Goal: Download file/media

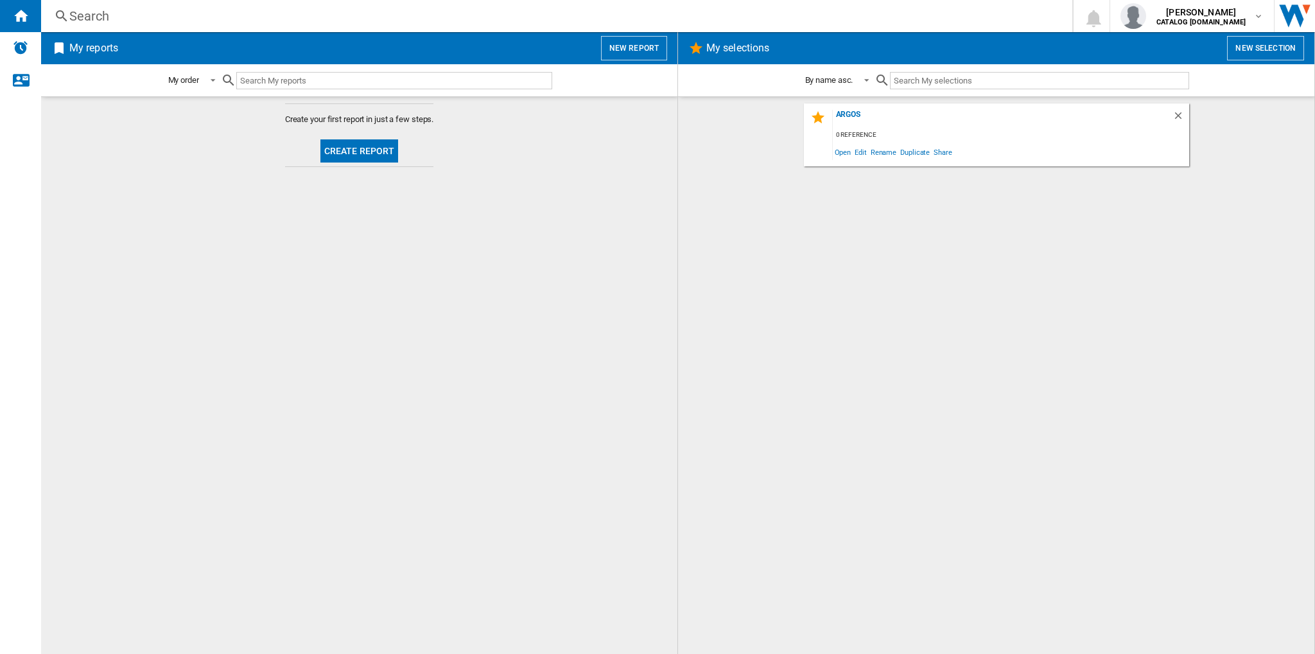
click at [1254, 46] on button "New selection" at bounding box center [1265, 48] width 77 height 24
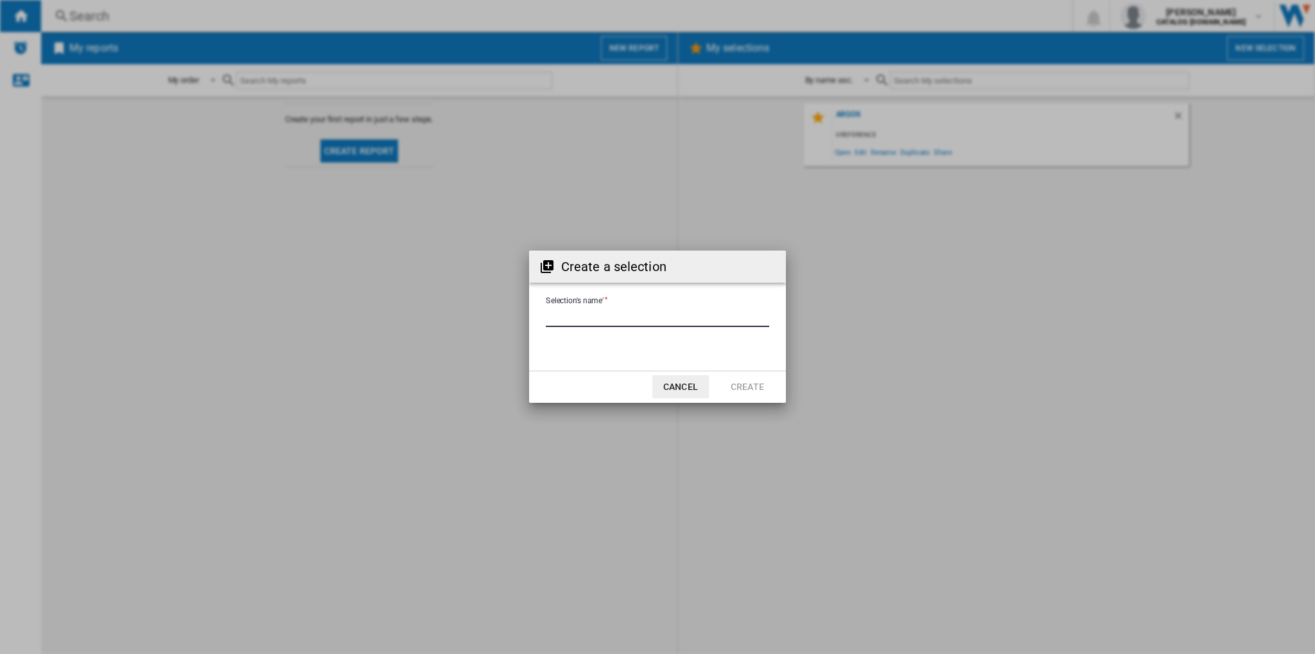
click at [681, 324] on input "Selection's name'" at bounding box center [657, 317] width 223 height 19
click at [565, 318] on input "Selection's name'" at bounding box center [657, 317] width 223 height 19
type input "**********"
click at [752, 386] on button "Create" at bounding box center [747, 386] width 57 height 23
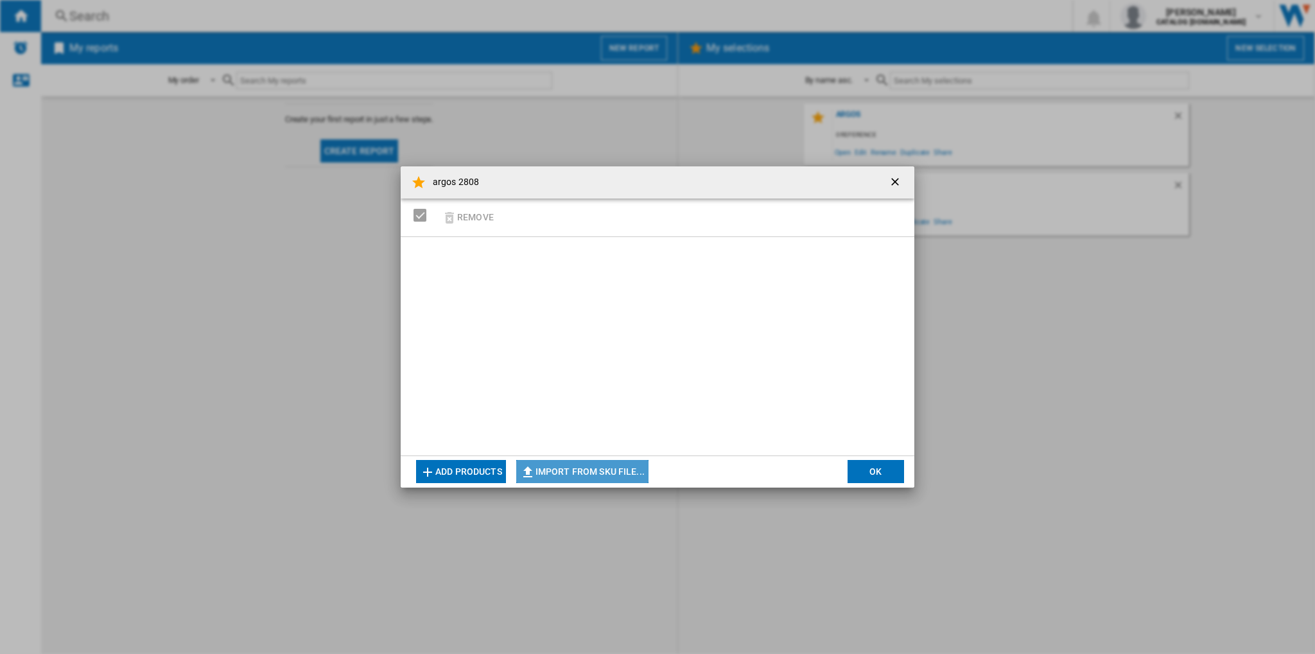
click at [586, 476] on button "Import from SKU file..." at bounding box center [582, 471] width 132 height 23
type input "**********"
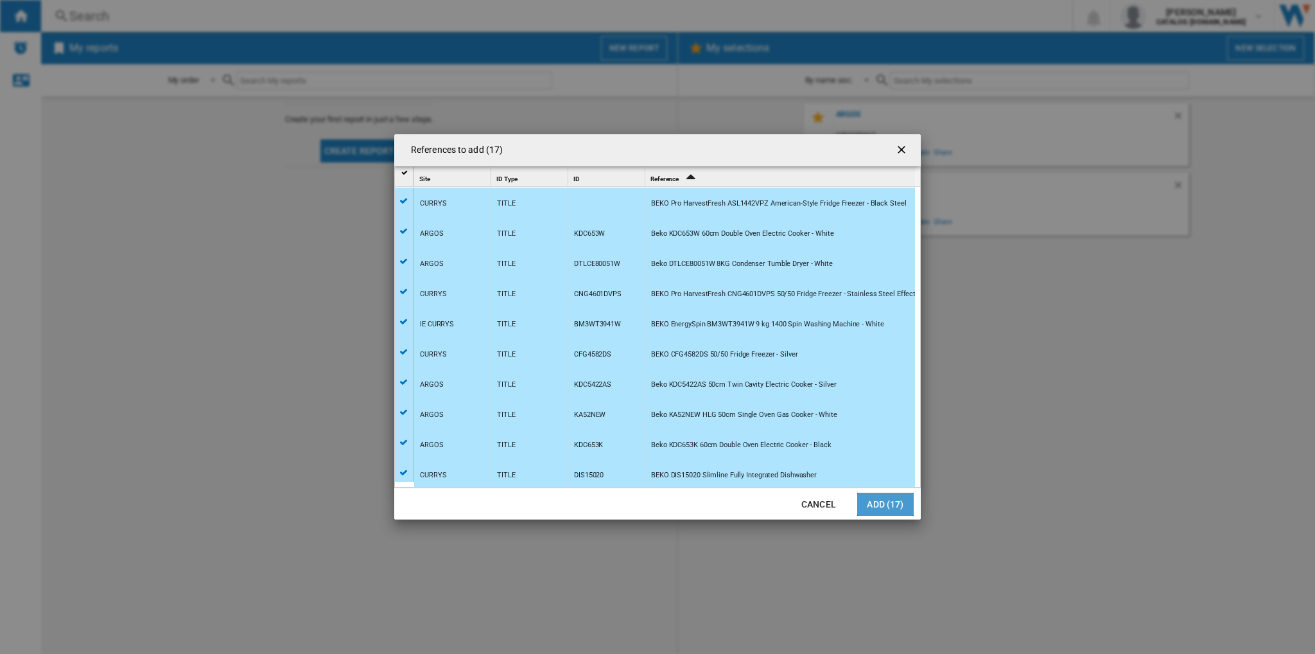
click at [875, 501] on button "Add (17)" at bounding box center [885, 504] width 57 height 23
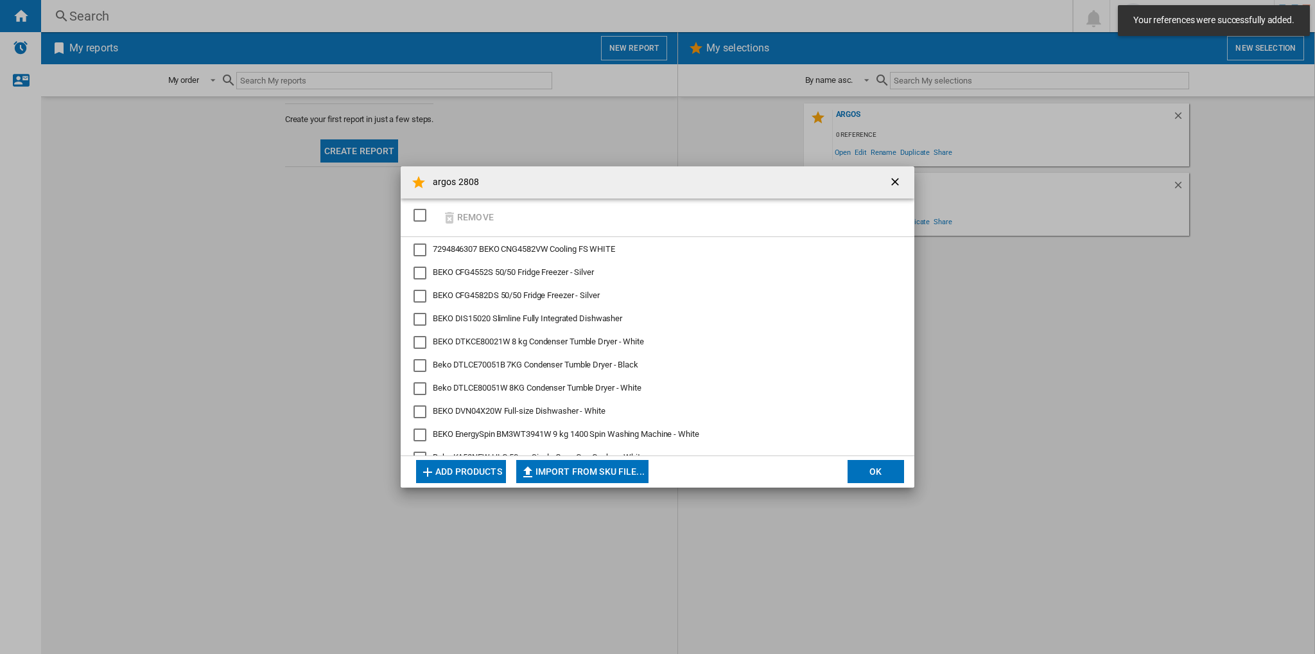
drag, startPoint x: 421, startPoint y: 214, endPoint x: 322, endPoint y: 252, distance: 106.7
click at [322, 252] on div "argos 2808 Remove 7294846307 BEKO CNG4582VW Cooling FS WHITE BEKO CFG4552S 50/5…" at bounding box center [657, 326] width 1315 height 653
click at [888, 471] on button "OK" at bounding box center [876, 471] width 57 height 23
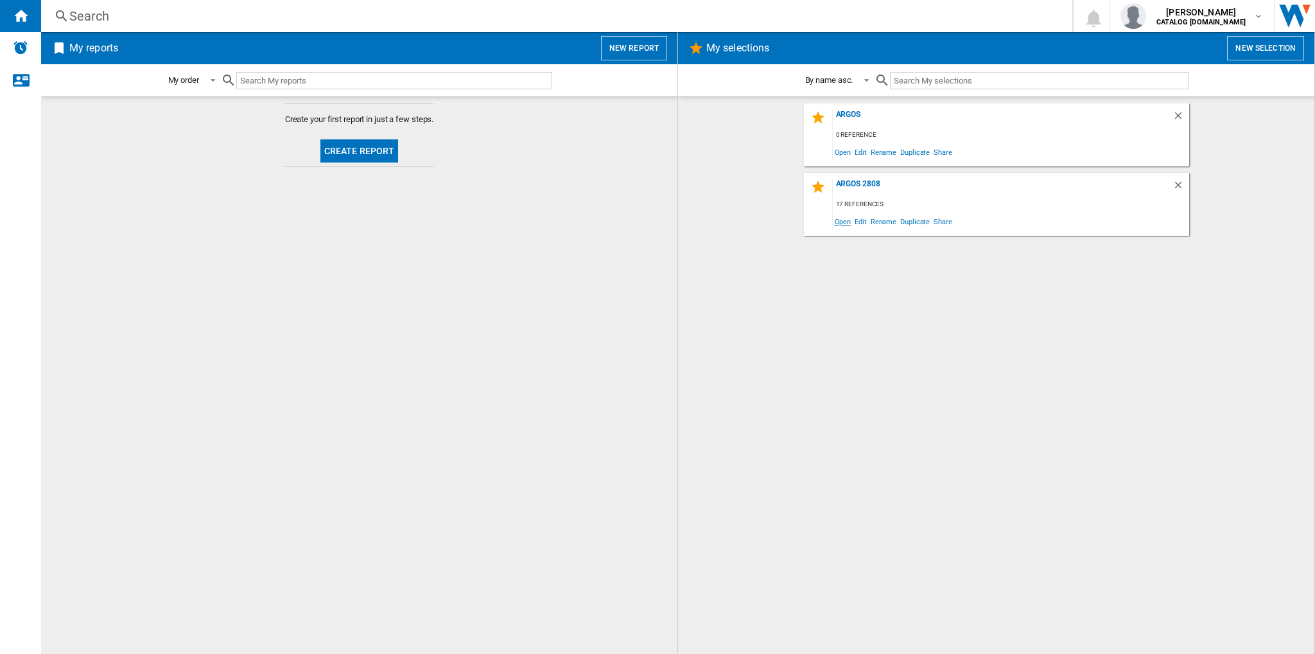
click at [839, 222] on span "Open" at bounding box center [843, 221] width 21 height 17
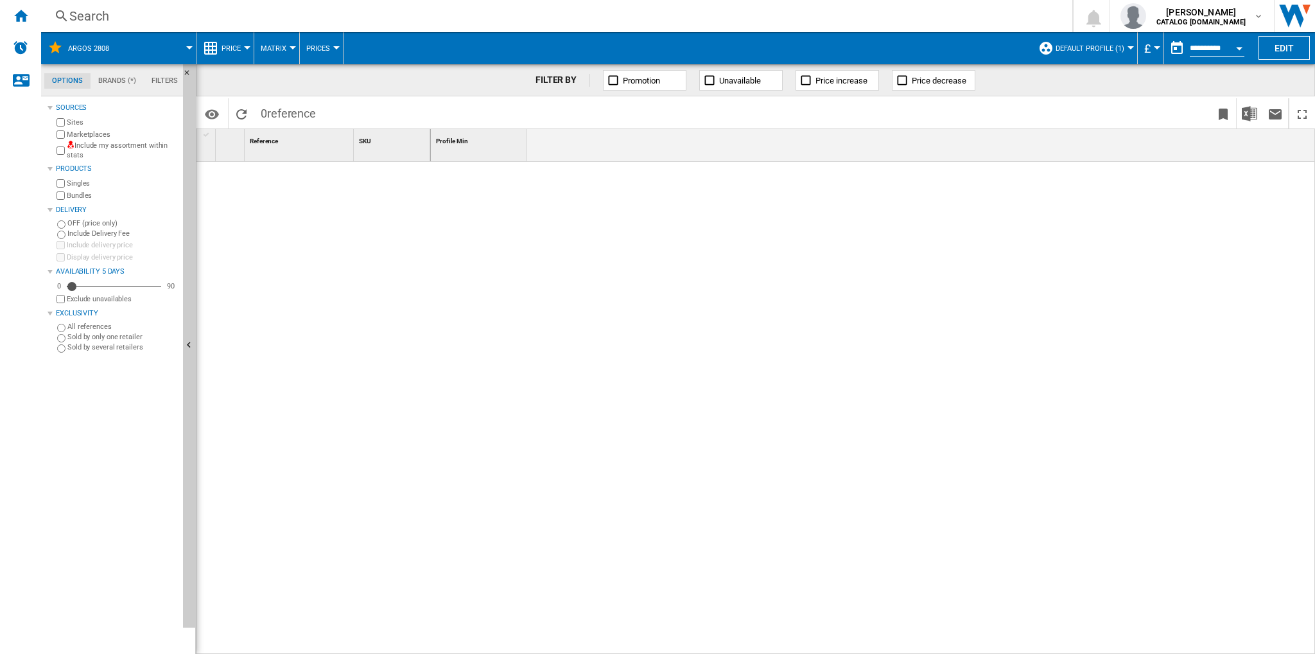
click at [1120, 47] on span "Default profile (1)" at bounding box center [1090, 48] width 69 height 8
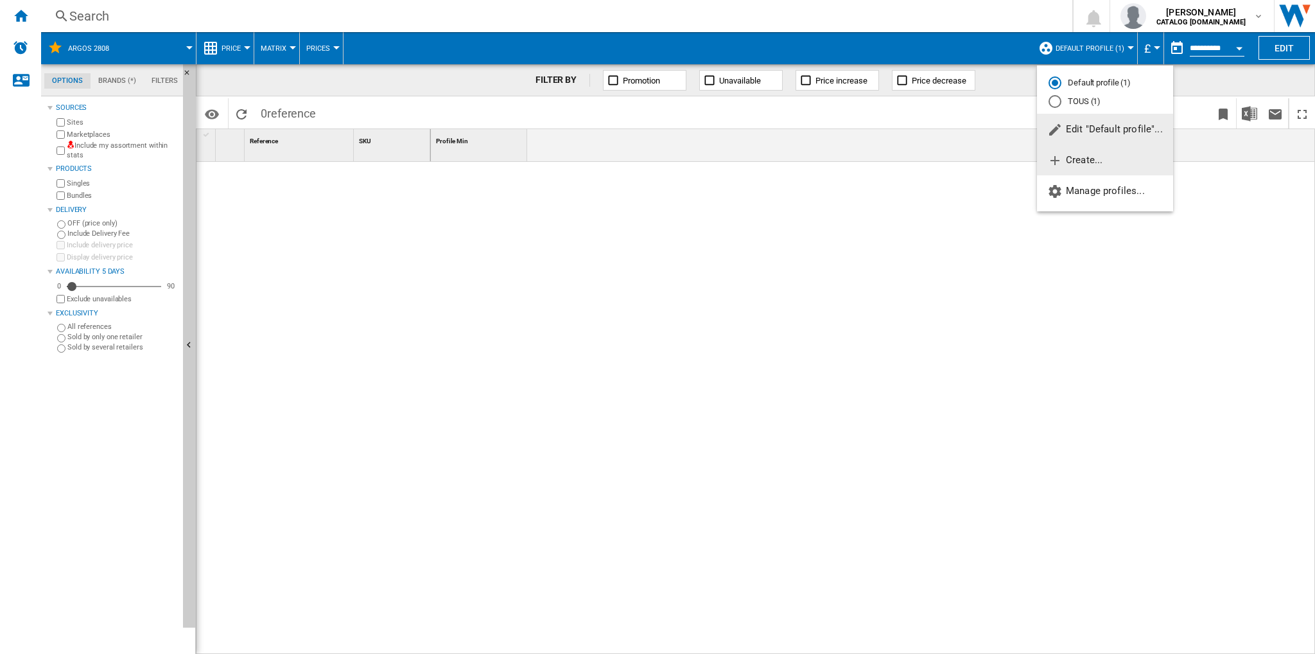
click at [1081, 162] on span "Create..." at bounding box center [1074, 160] width 55 height 12
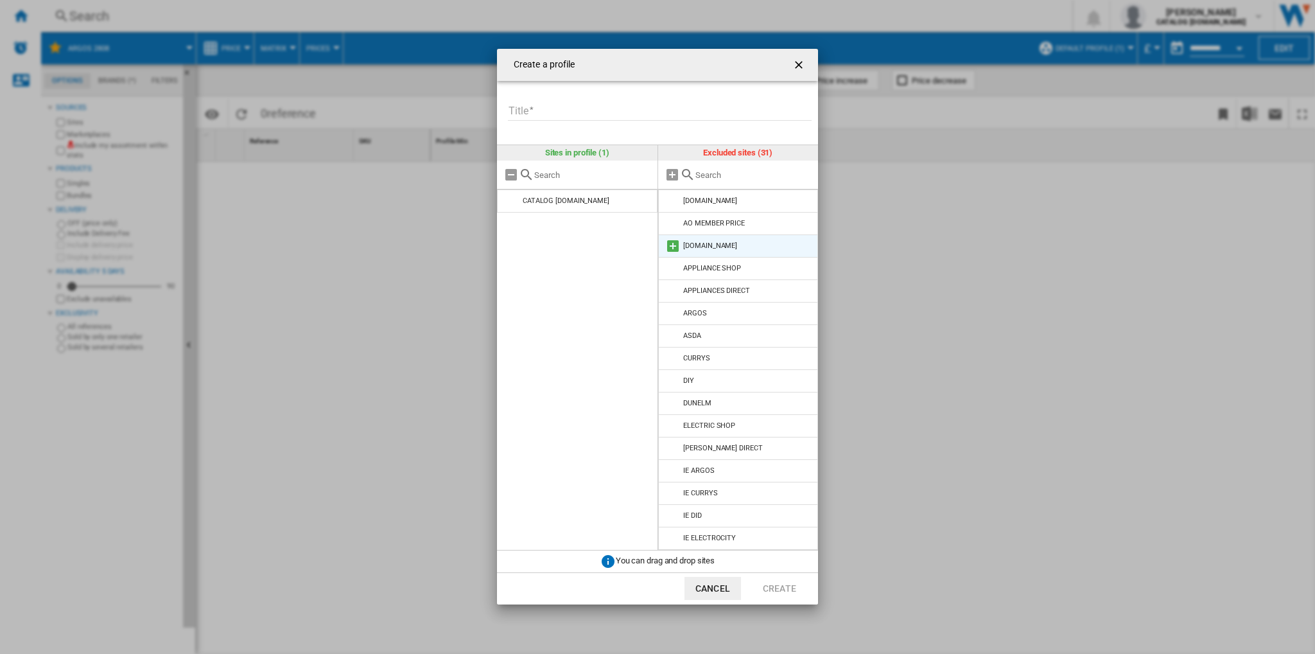
click at [707, 245] on div "[DOMAIN_NAME]" at bounding box center [710, 245] width 54 height 8
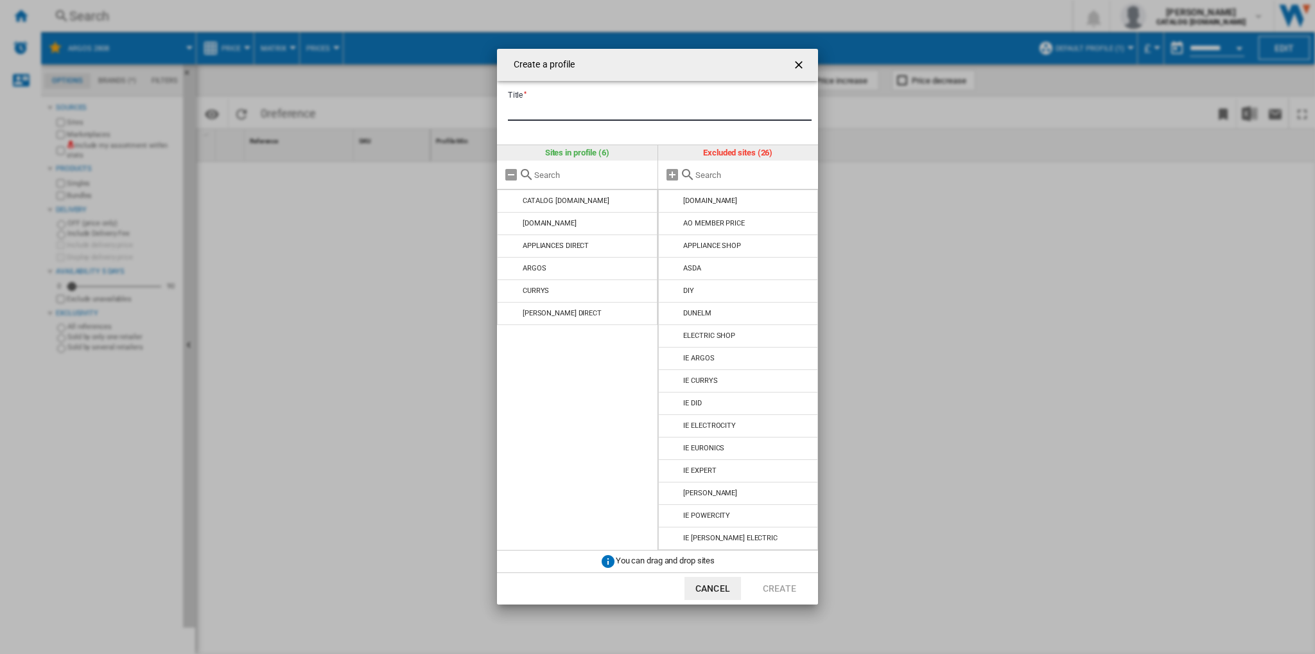
click at [582, 115] on input "Title" at bounding box center [660, 110] width 304 height 19
type input "**********"
click at [778, 584] on button "Create" at bounding box center [779, 588] width 57 height 23
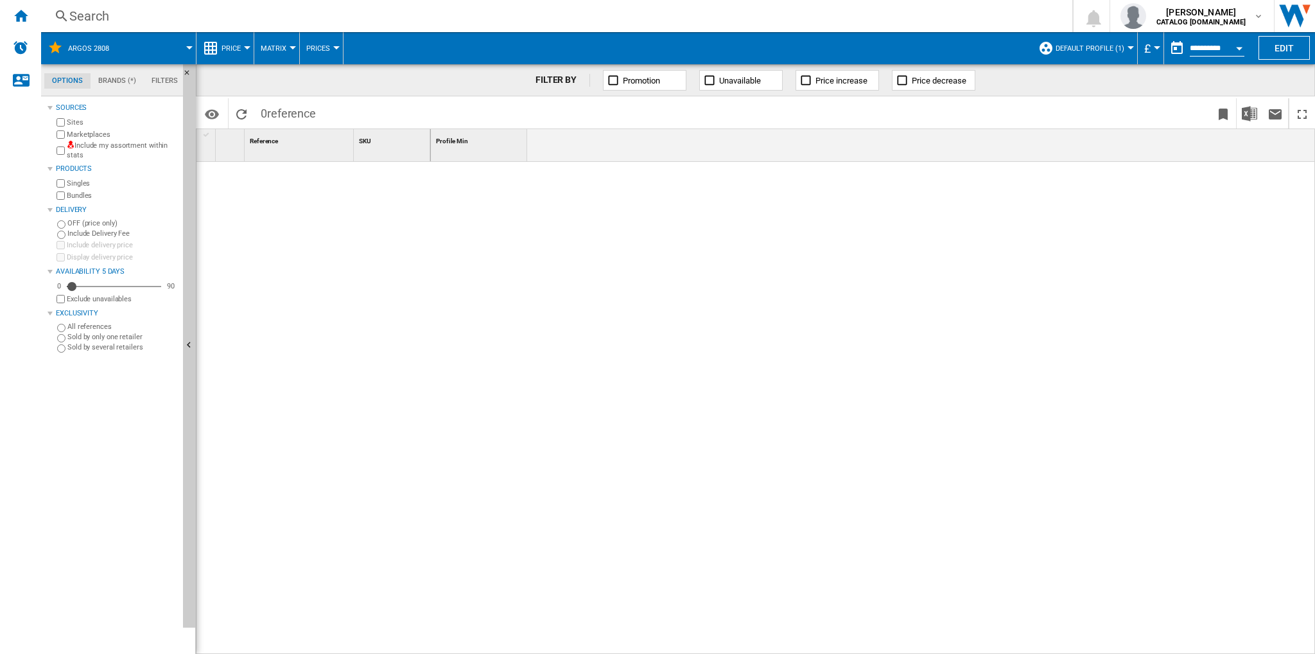
click at [1107, 52] on button "Default profile (1)" at bounding box center [1093, 48] width 75 height 32
click at [1087, 114] on md-radio-button "argos check (6)" at bounding box center [1105, 120] width 113 height 12
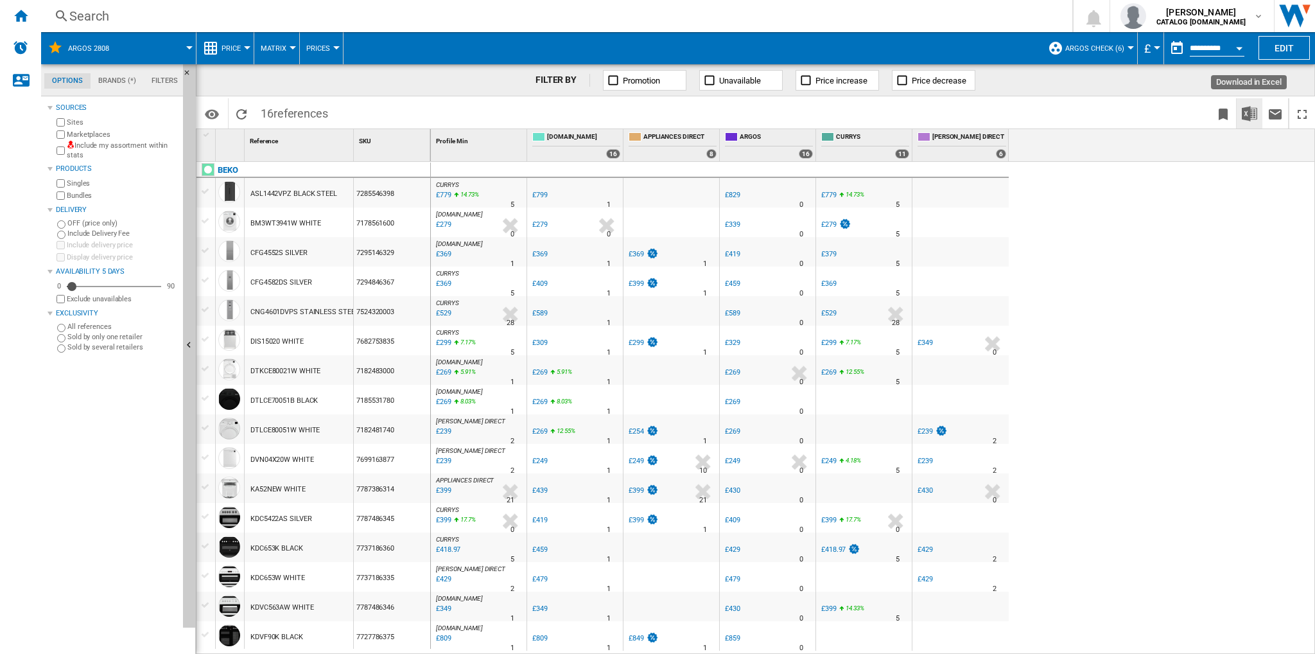
click at [1248, 113] on img "Download in Excel" at bounding box center [1249, 113] width 15 height 15
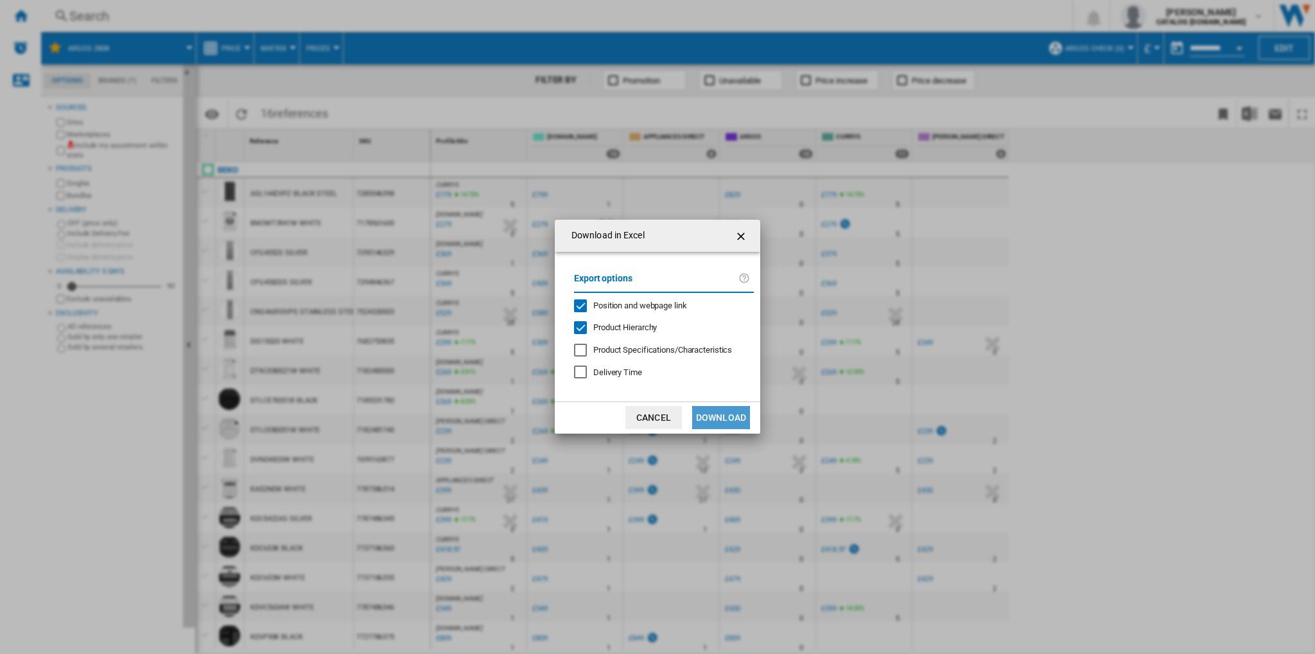
click at [713, 420] on button "Download" at bounding box center [721, 417] width 58 height 23
